Goal: Task Accomplishment & Management: Use online tool/utility

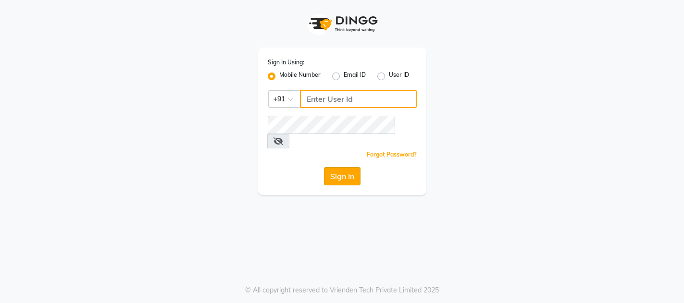
type input "9702753876"
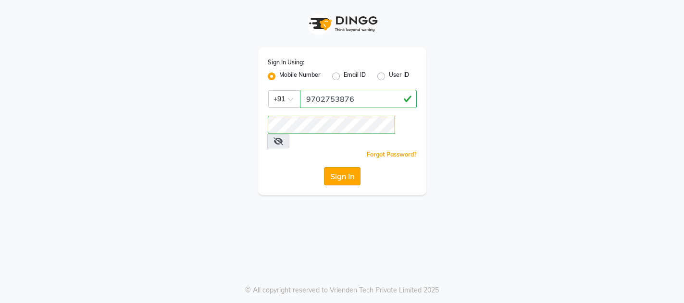
click at [334, 167] on button "Sign In" at bounding box center [342, 176] width 37 height 18
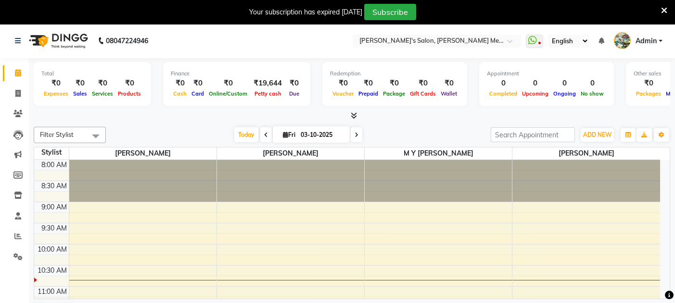
click at [666, 7] on icon at bounding box center [664, 10] width 6 height 9
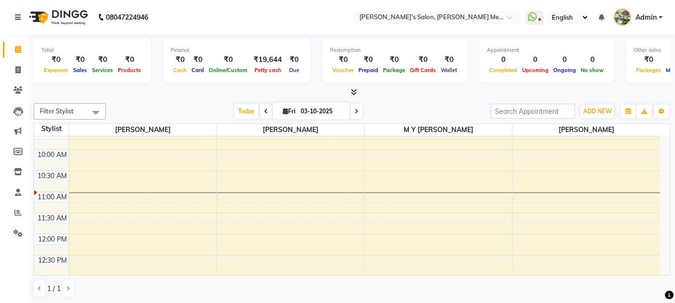
scroll to position [60, 0]
